Goal: Information Seeking & Learning: Understand process/instructions

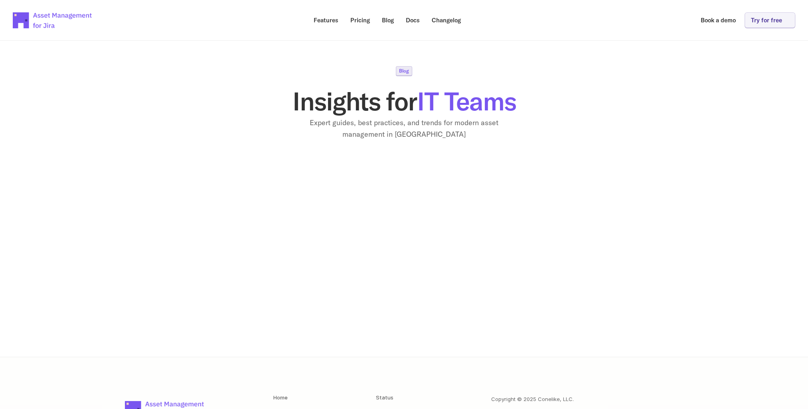
click at [407, 19] on p "Docs" at bounding box center [413, 20] width 14 height 6
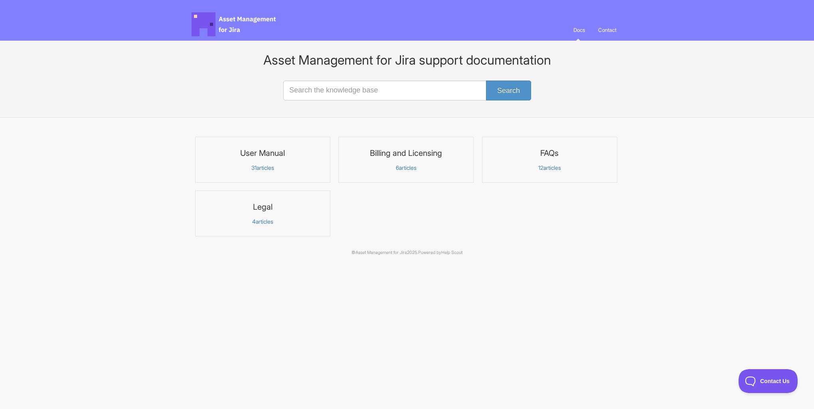
click at [263, 168] on p "31 articles" at bounding box center [262, 167] width 125 height 7
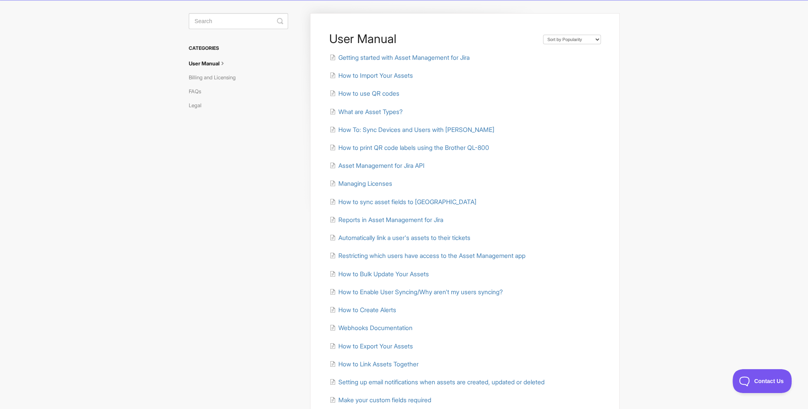
scroll to position [80, 0]
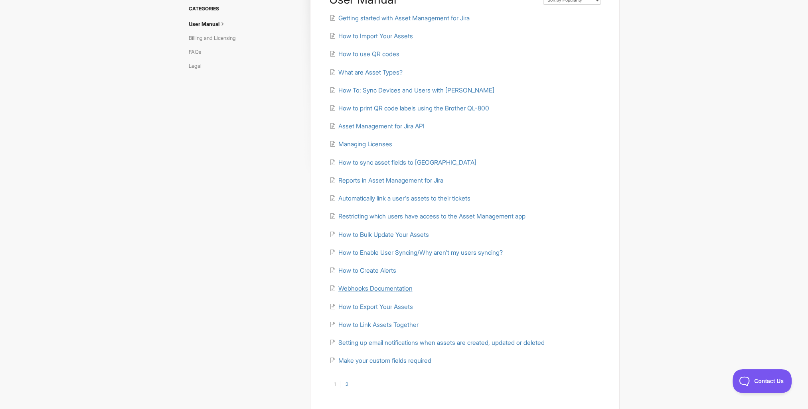
click at [373, 289] on span "Webhooks Documentation" at bounding box center [375, 289] width 74 height 8
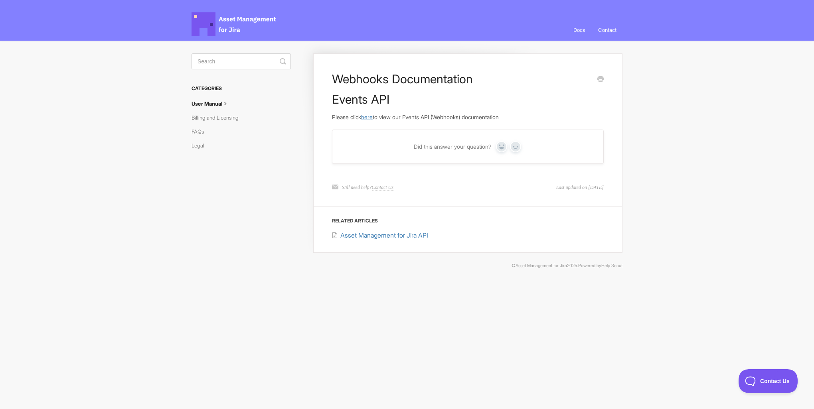
click at [372, 117] on link "here" at bounding box center [367, 117] width 12 height 7
